Goal: Task Accomplishment & Management: Complete application form

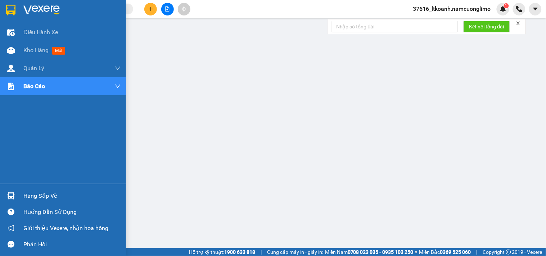
drag, startPoint x: 13, startPoint y: 196, endPoint x: 347, endPoint y: 188, distance: 334.0
click at [14, 196] on img at bounding box center [11, 196] width 8 height 8
click at [17, 14] on div at bounding box center [63, 11] width 126 height 23
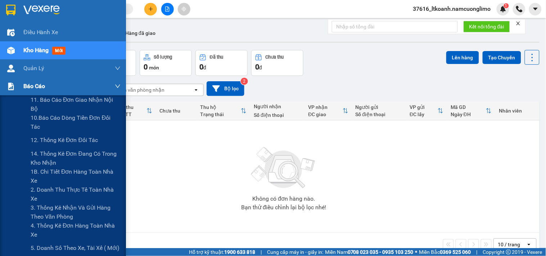
click at [15, 85] on div at bounding box center [11, 86] width 13 height 13
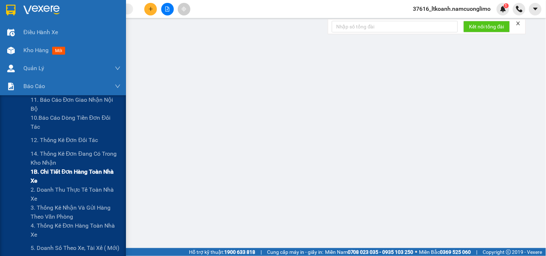
click at [49, 174] on span "1B. Chi tiết đơn hàng toàn nhà xe" at bounding box center [76, 176] width 90 height 18
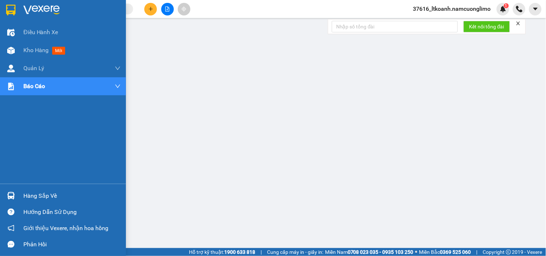
click at [23, 197] on div "Hàng sắp về" at bounding box center [71, 196] width 97 height 11
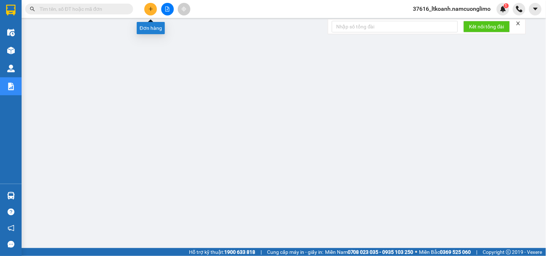
click at [150, 8] on icon "plus" at bounding box center [150, 8] width 5 height 5
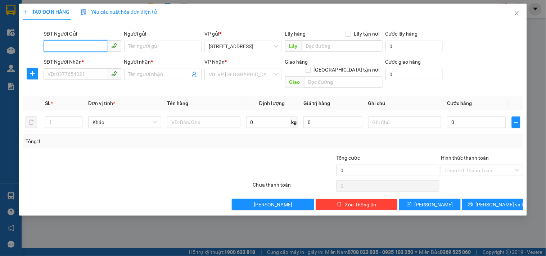
click at [96, 46] on input "SĐT Người Gửi" at bounding box center [75, 46] width 63 height 12
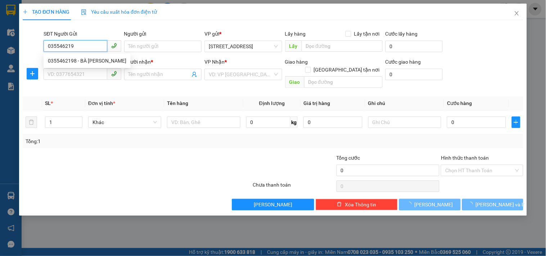
type input "0355462198"
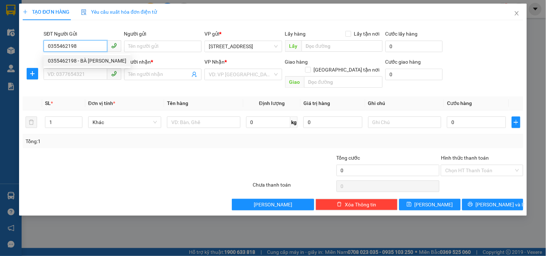
drag, startPoint x: 84, startPoint y: 59, endPoint x: 94, endPoint y: 71, distance: 15.3
click at [84, 59] on div "0355462198 - BÀ [PERSON_NAME]" at bounding box center [87, 61] width 79 height 8
type input "BÀ [PERSON_NAME]"
type input "0355462198"
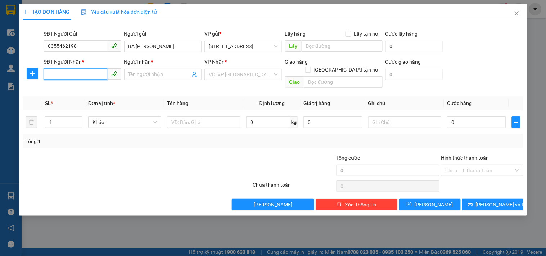
click at [96, 75] on input "SĐT Người Nhận *" at bounding box center [75, 74] width 63 height 12
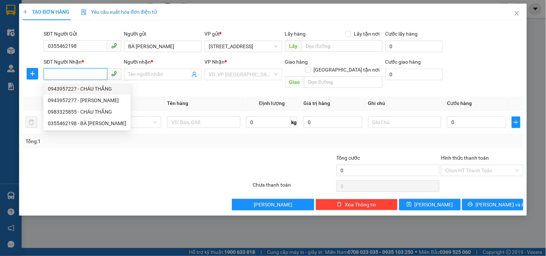
click at [89, 88] on div "0943957227 - CHÁU THẮNG" at bounding box center [87, 89] width 79 height 8
type input "0943957227"
type input "CHÁU THẮNG"
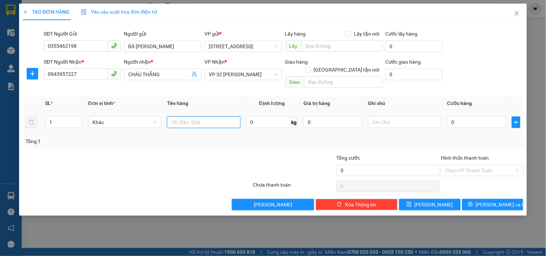
click at [223, 117] on input "text" at bounding box center [203, 123] width 73 height 12
type input "tp"
click at [469, 117] on input "0" at bounding box center [476, 123] width 59 height 12
type input "5"
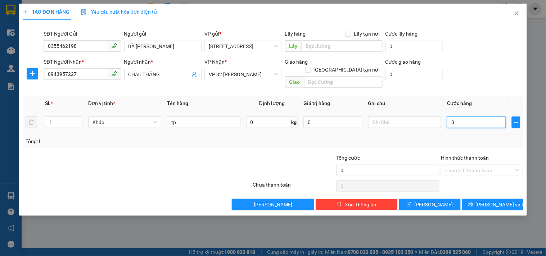
type input "5"
type input "50"
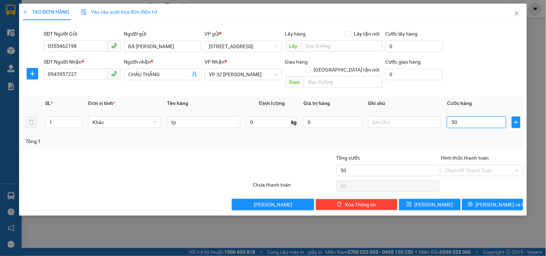
type input "500"
type input "5.000"
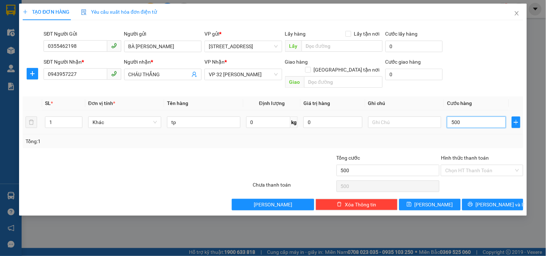
type input "5.000"
type input "50.000"
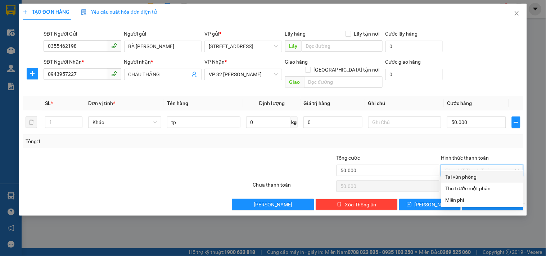
click at [477, 165] on input "Hình thức thanh toán" at bounding box center [480, 170] width 68 height 11
click at [473, 178] on div "Tại văn phòng" at bounding box center [483, 177] width 74 height 8
type input "0"
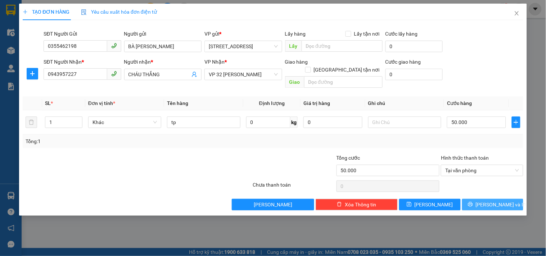
click at [490, 201] on span "[PERSON_NAME] và In" at bounding box center [501, 205] width 50 height 8
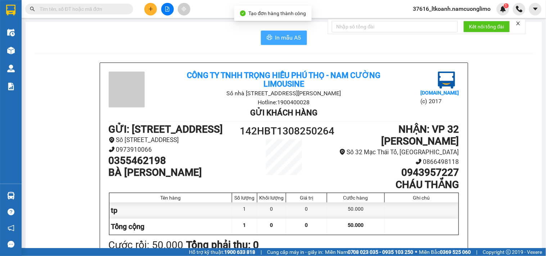
click at [294, 33] on button "In mẫu A5" at bounding box center [284, 38] width 46 height 14
